Goal: Task Accomplishment & Management: Use online tool/utility

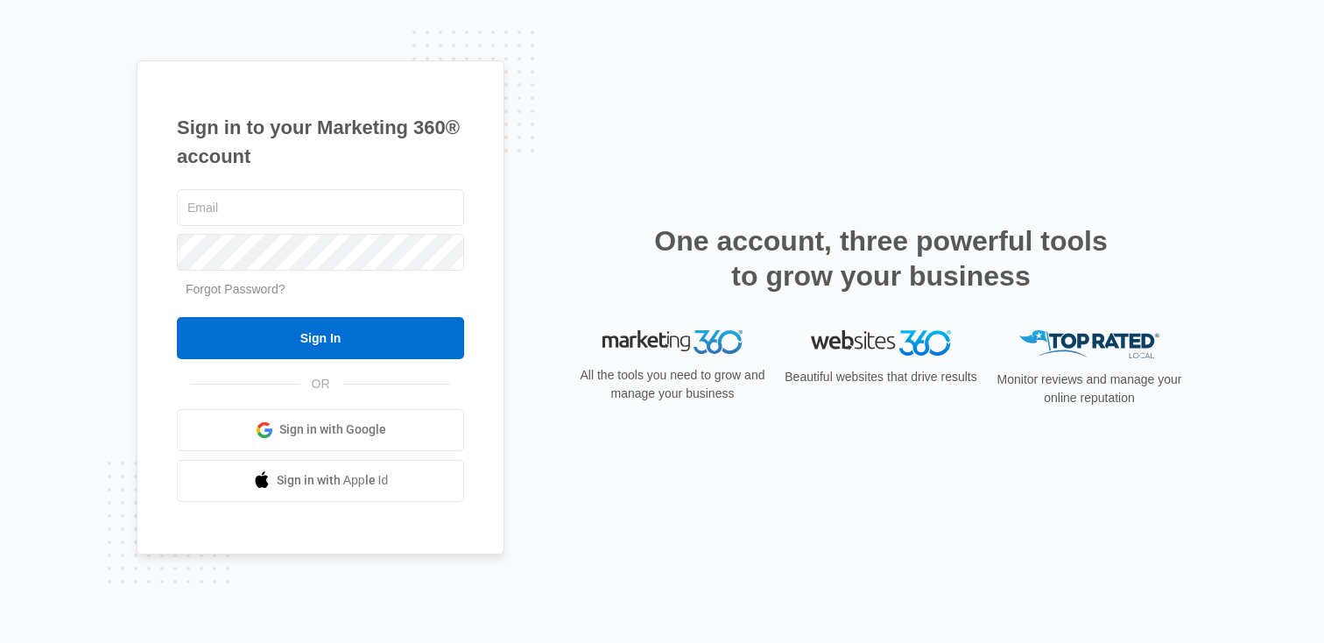
click at [298, 426] on span "Sign in with Google" at bounding box center [332, 429] width 107 height 18
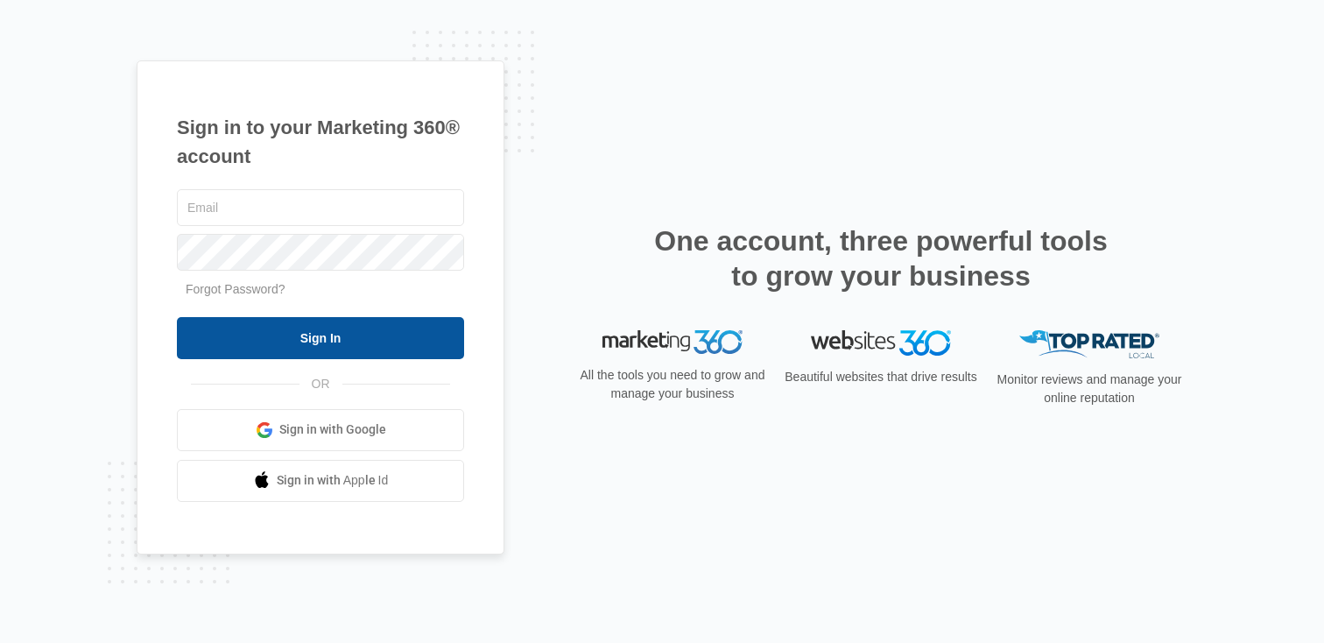
click at [215, 332] on input "Sign In" at bounding box center [320, 338] width 287 height 42
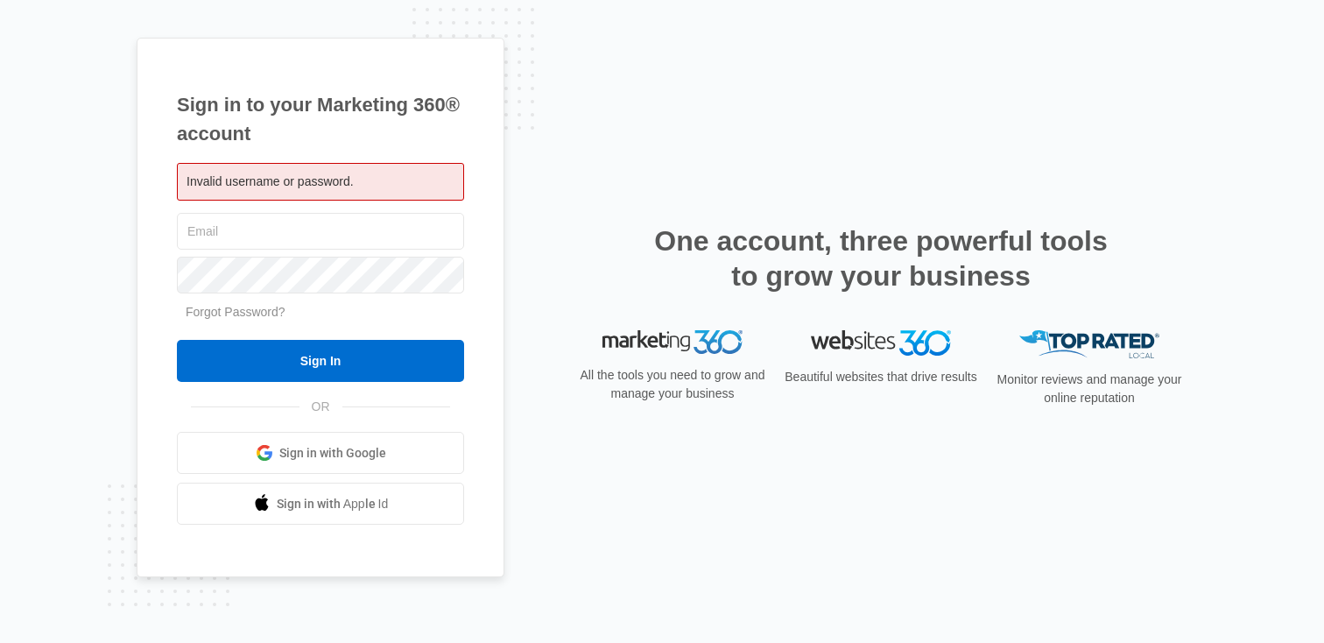
type input "[PERSON_NAME][EMAIL_ADDRESS][PERSON_NAME][DOMAIN_NAME]"
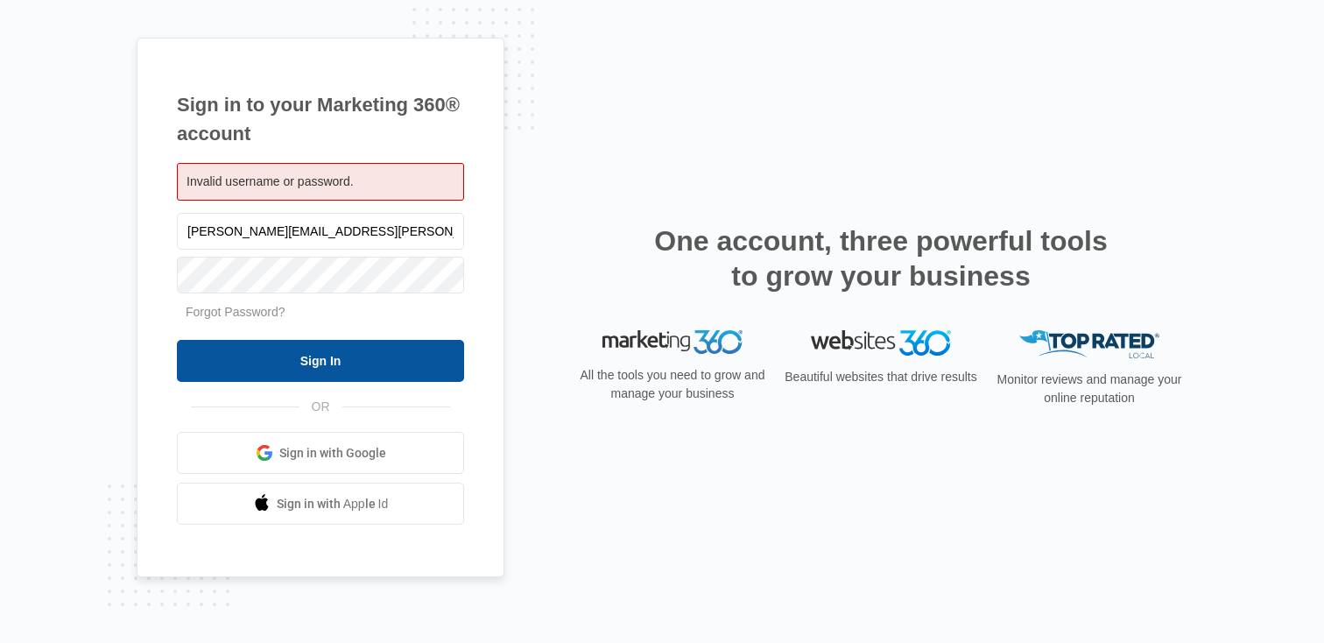
click at [292, 355] on input "Sign In" at bounding box center [320, 361] width 287 height 42
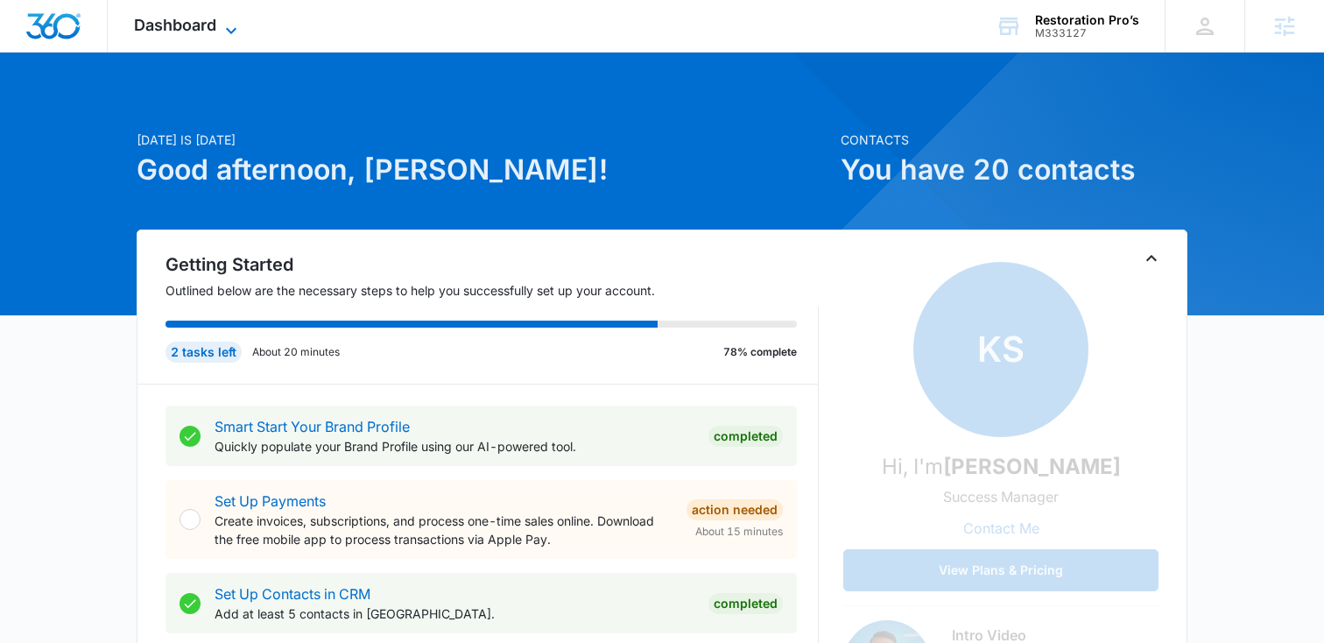
click at [209, 16] on span "Dashboard" at bounding box center [175, 25] width 82 height 18
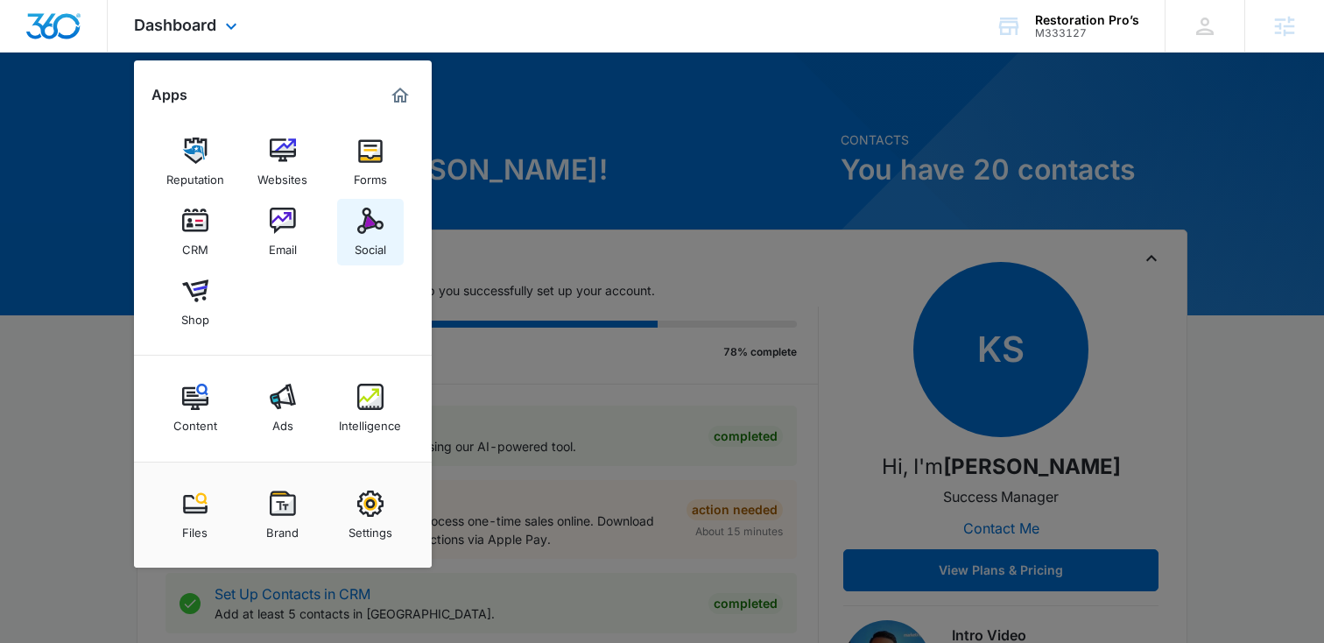
click at [344, 215] on link "Social" at bounding box center [370, 232] width 67 height 67
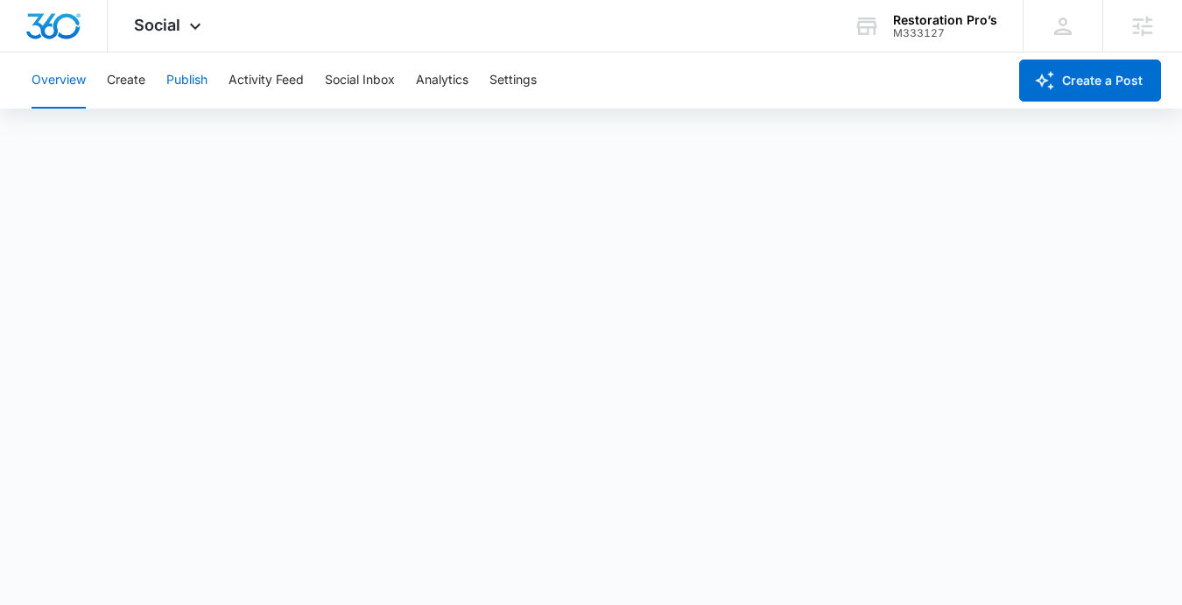
scroll to position [4, 0]
click at [172, 79] on button "Publish" at bounding box center [186, 81] width 41 height 56
click at [151, 136] on button "Schedules" at bounding box center [134, 133] width 60 height 49
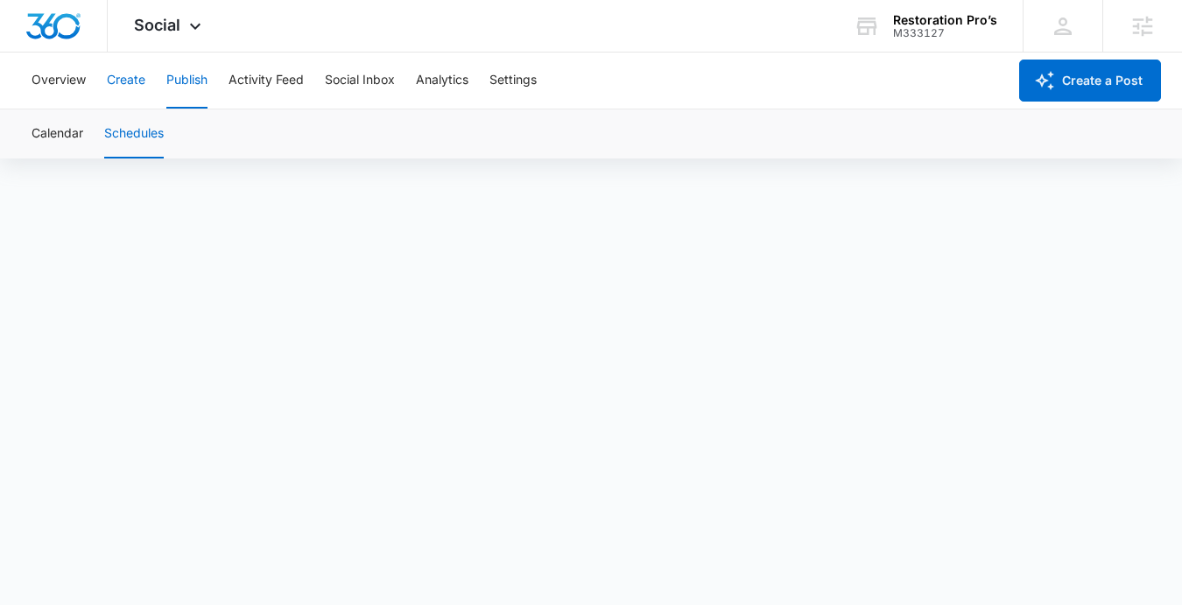
click at [115, 74] on button "Create" at bounding box center [126, 81] width 39 height 56
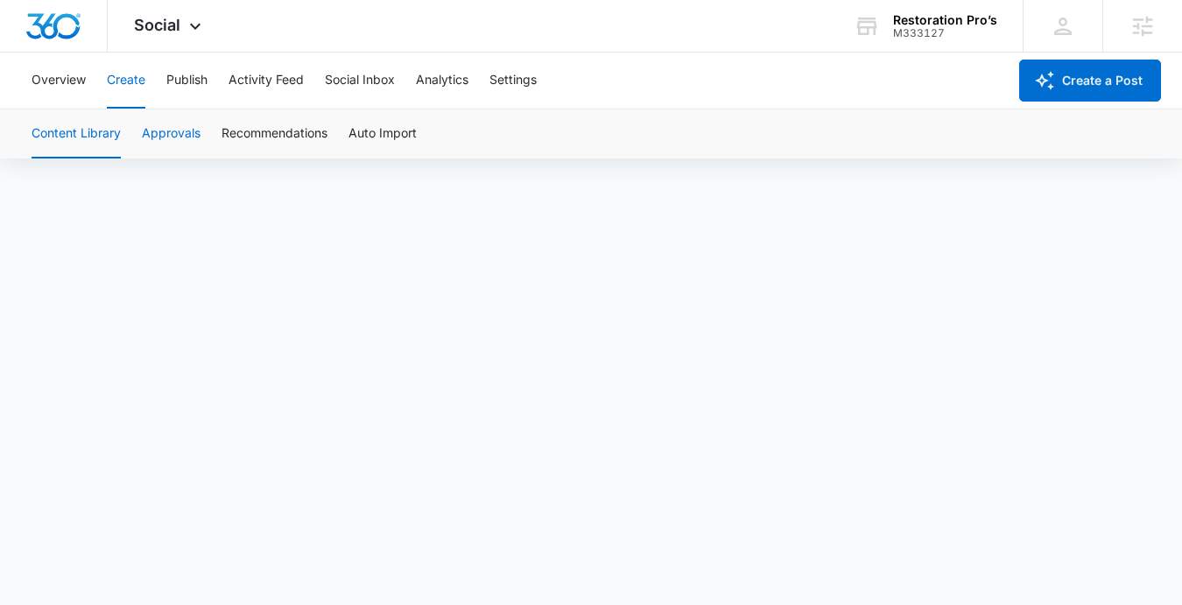
click at [183, 139] on button "Approvals" at bounding box center [171, 133] width 59 height 49
